Goal: Navigation & Orientation: Find specific page/section

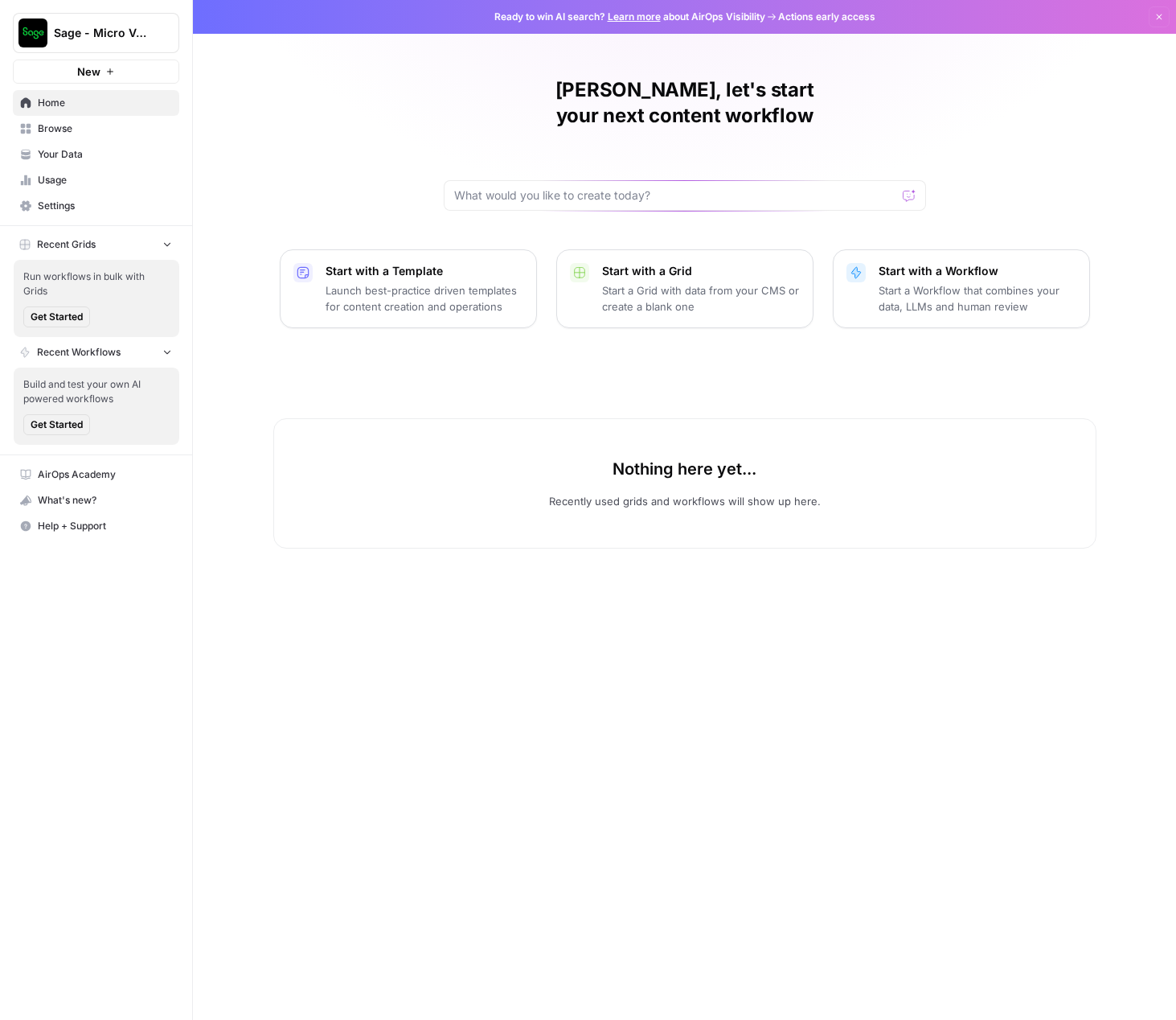
click at [134, 35] on span "Sage - Micro Verticals" at bounding box center [102, 32] width 97 height 16
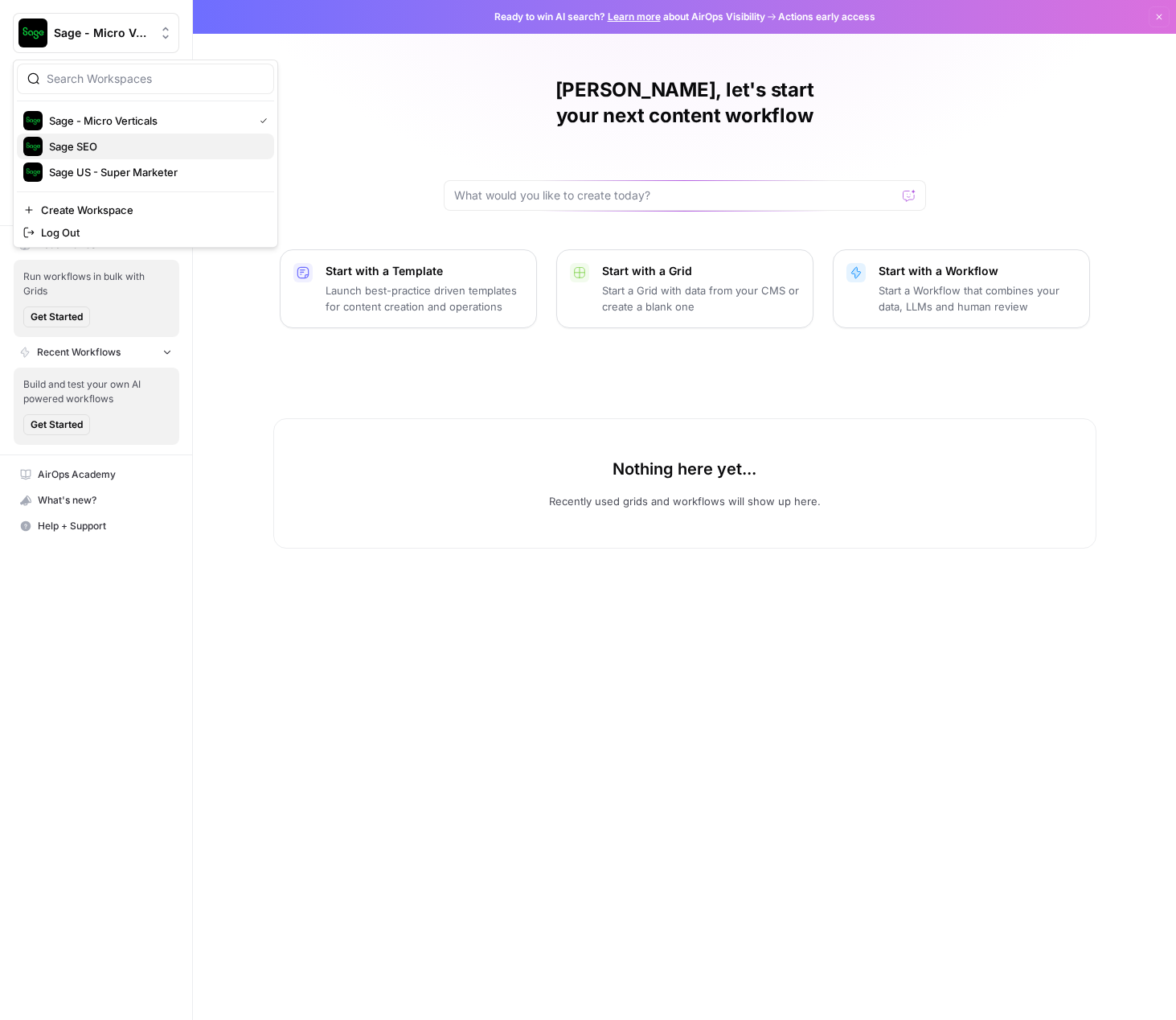
click at [85, 148] on span "Sage SEO" at bounding box center [155, 145] width 212 height 16
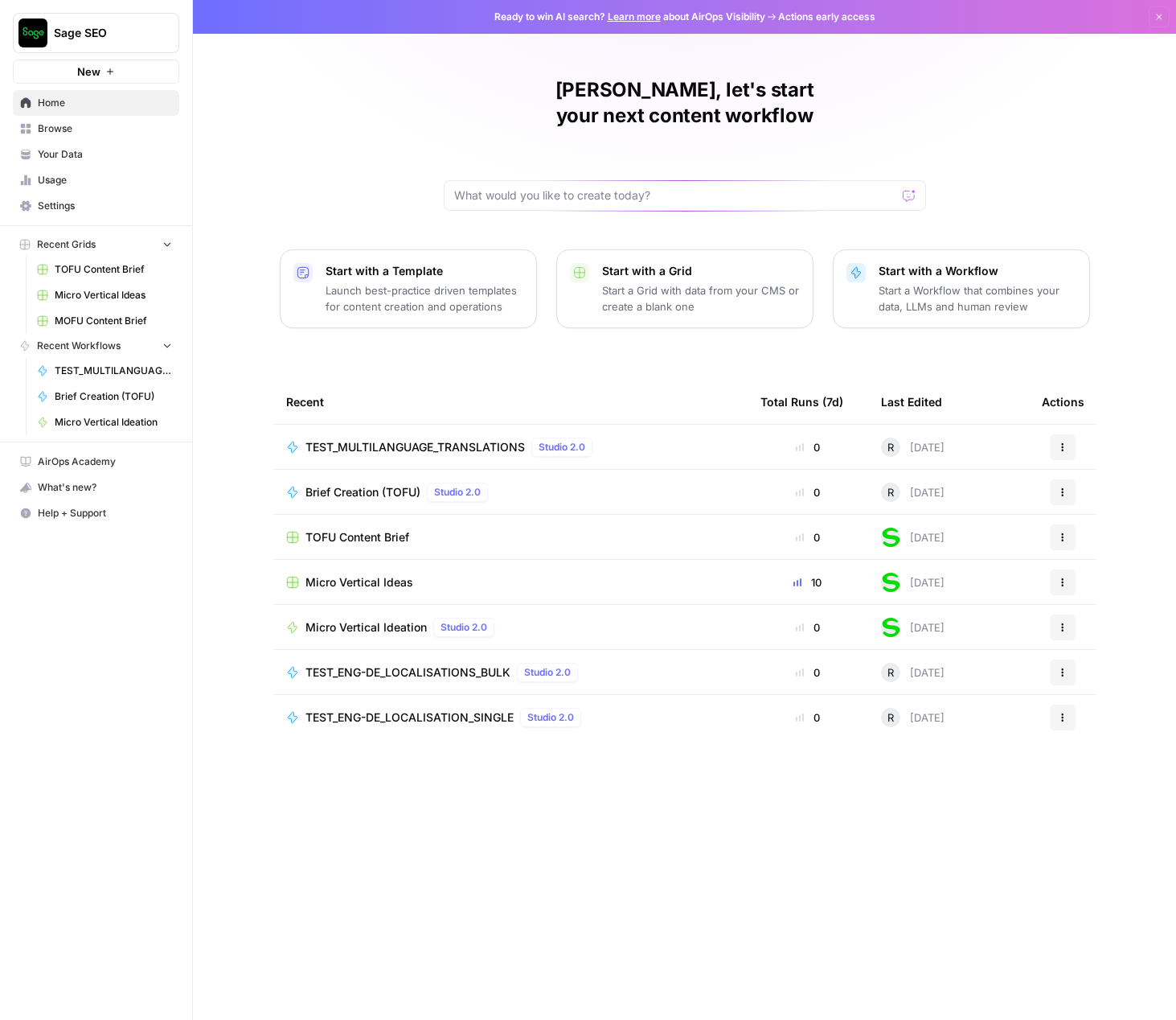
click at [329, 114] on div "Peter, let's start your next content workflow Start with a Template Launch best…" at bounding box center [683, 510] width 982 height 1020
click at [68, 130] on span "Browse" at bounding box center [105, 129] width 134 height 15
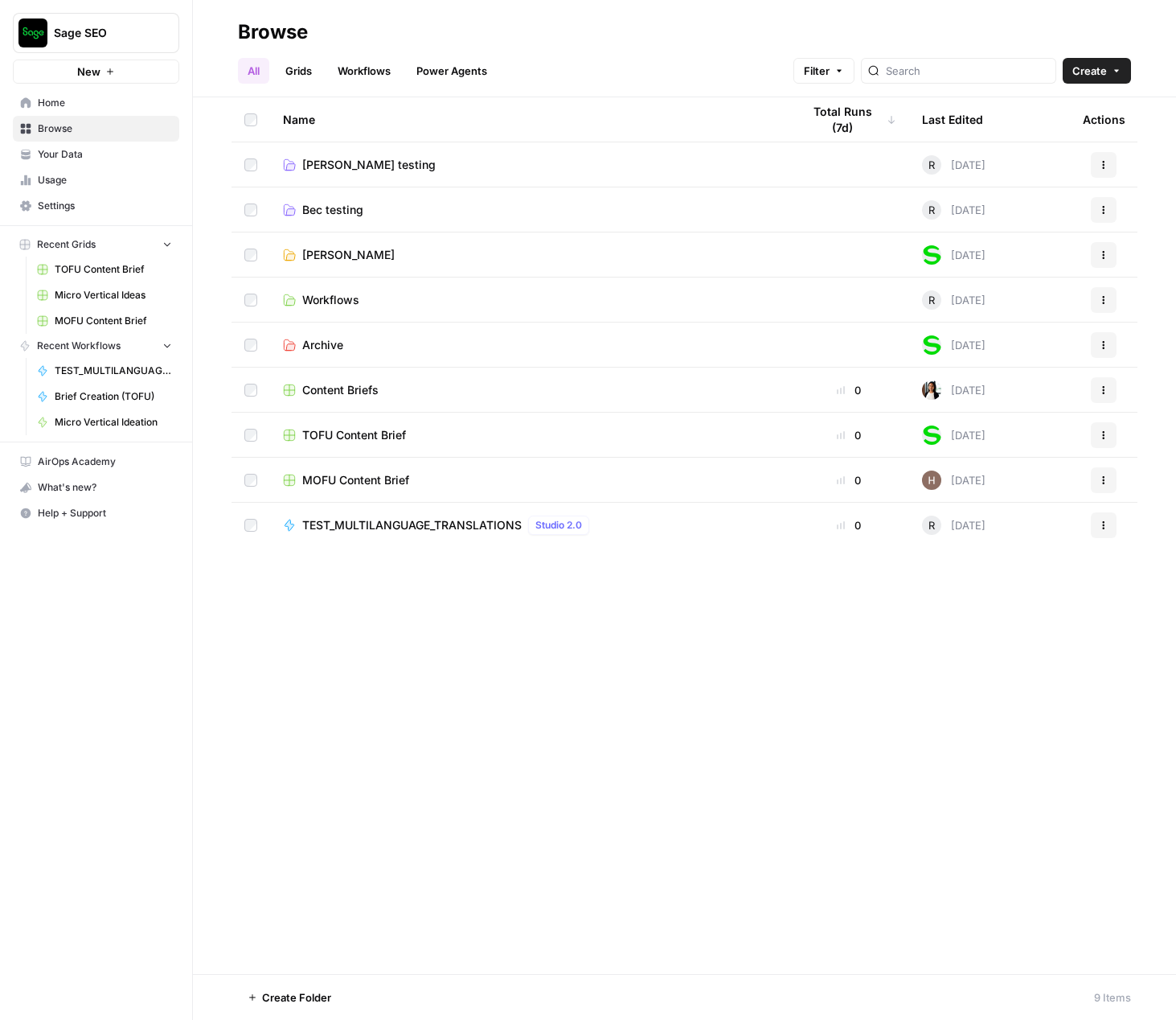
click at [328, 253] on span "Rob Testing" at bounding box center [348, 254] width 93 height 16
